Goal: Navigation & Orientation: Find specific page/section

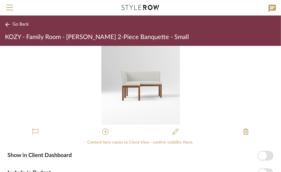
click at [7, 22] on icon at bounding box center [7, 24] width 5 height 5
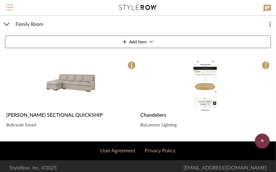
scroll to position [1503, 0]
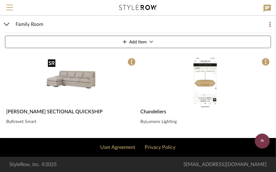
click at [78, 80] on img "0" at bounding box center [71, 81] width 51 height 51
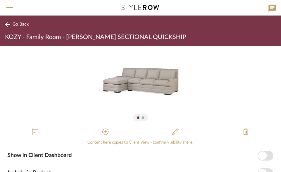
click at [7, 23] on icon at bounding box center [7, 24] width 4 height 4
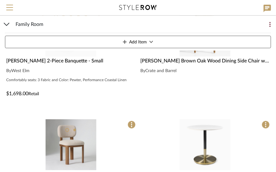
scroll to position [1503, 0]
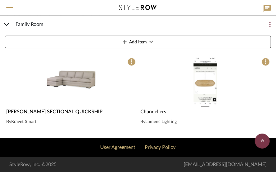
click at [204, 74] on img "0" at bounding box center [205, 81] width 23 height 51
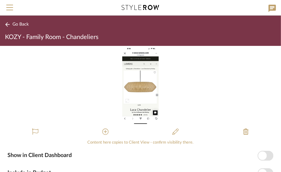
click at [189, 88] on div "0" at bounding box center [140, 85] width 281 height 79
click at [6, 22] on icon at bounding box center [7, 24] width 5 height 5
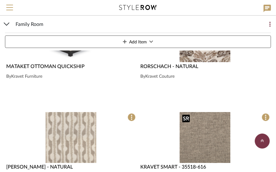
scroll to position [1129, 0]
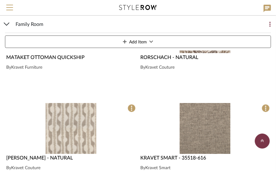
click at [203, 128] on img "0" at bounding box center [205, 128] width 51 height 51
